Goal: Information Seeking & Learning: Learn about a topic

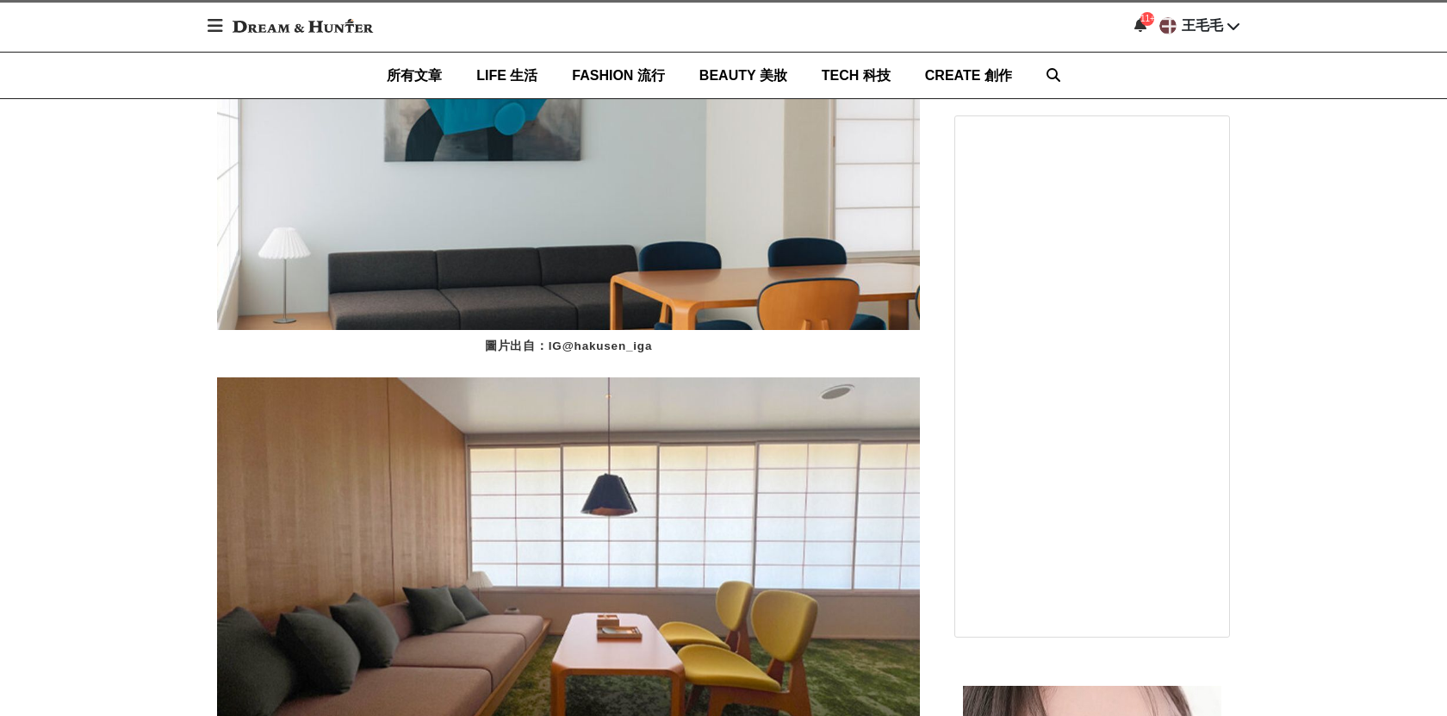
scroll to position [0, 1923]
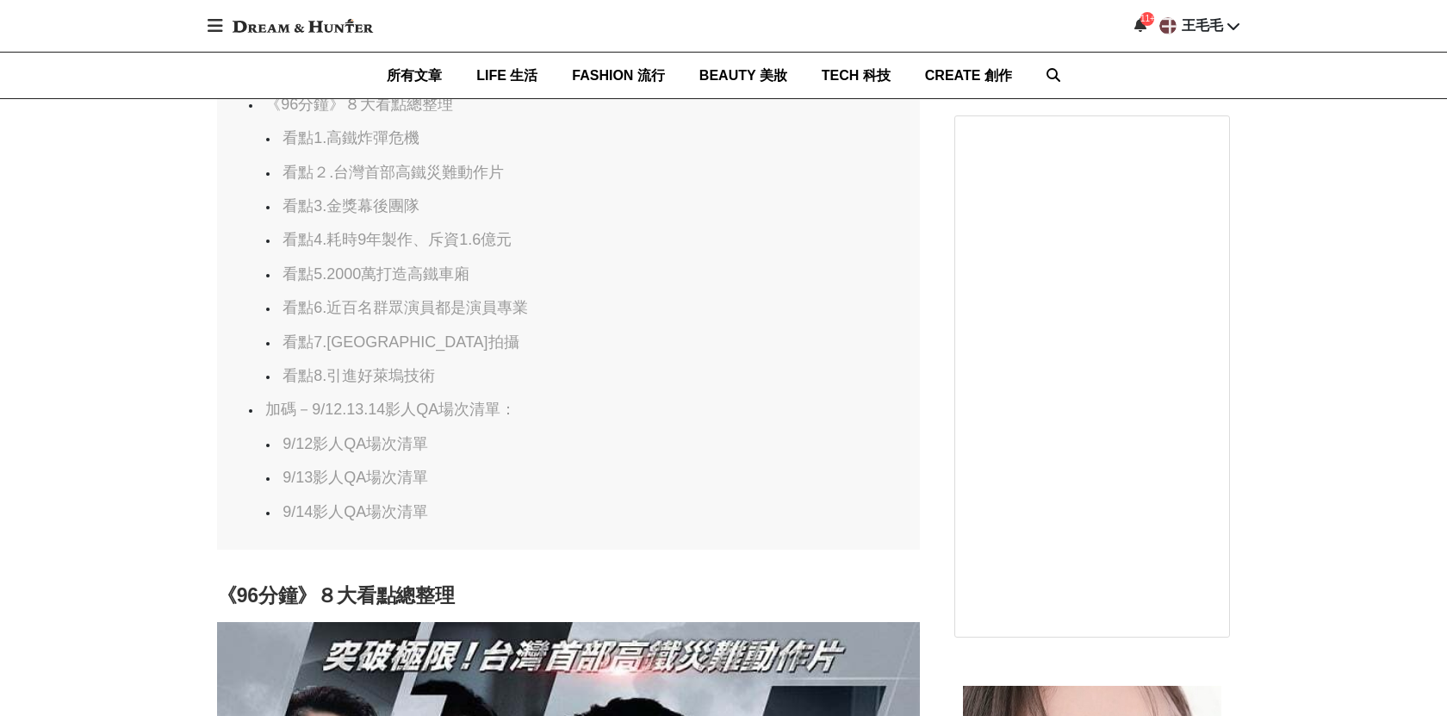
scroll to position [1262, 0]
click at [469, 400] on link "加碼－9/12.13.14影人QA場次清單：" at bounding box center [390, 408] width 251 height 17
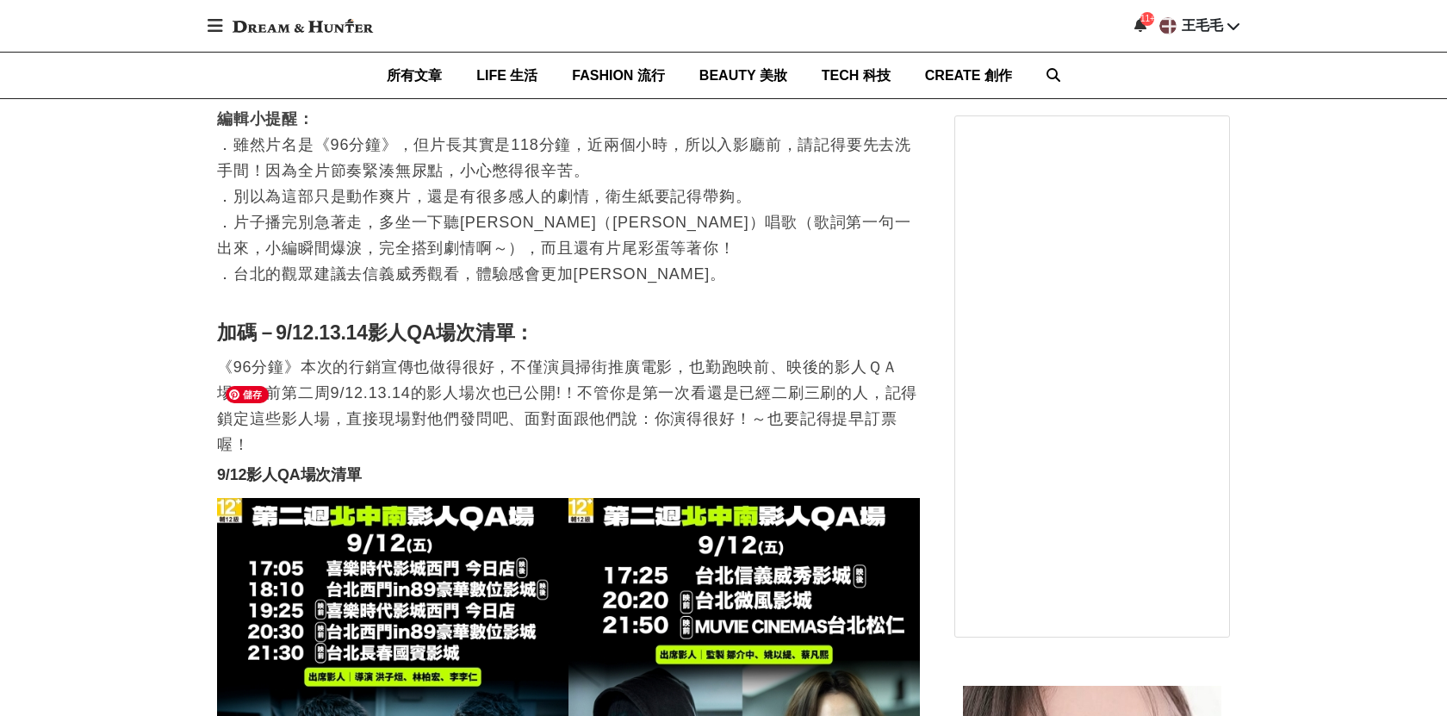
scroll to position [8757, 0]
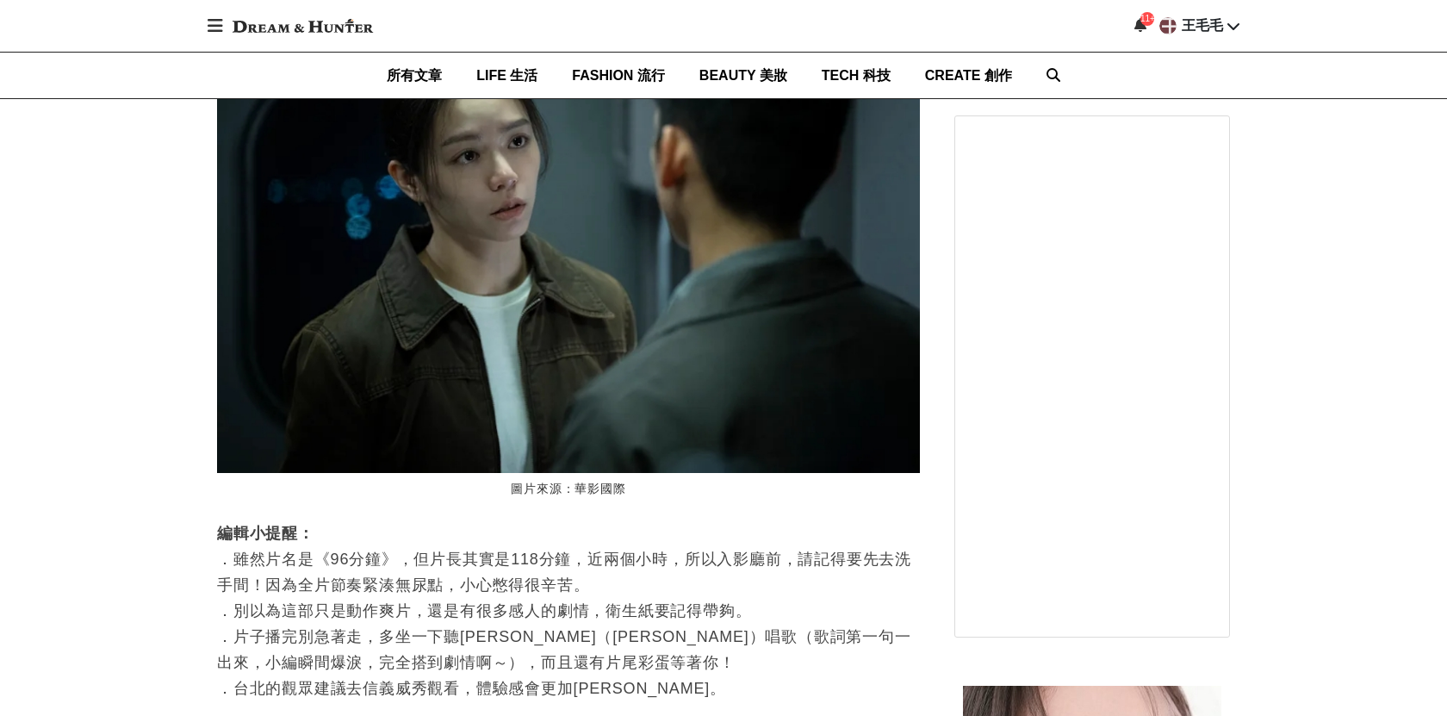
scroll to position [0, 0]
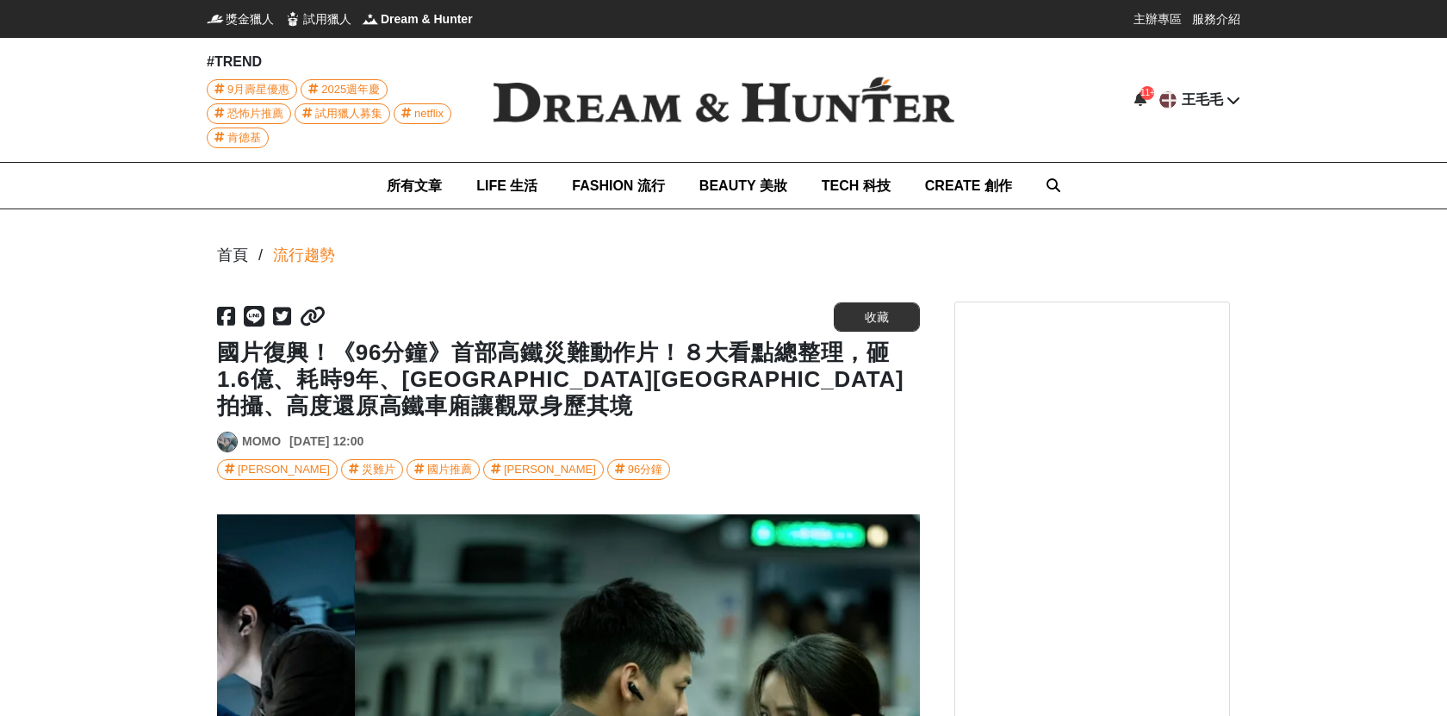
scroll to position [0, 703]
